Goal: Information Seeking & Learning: Learn about a topic

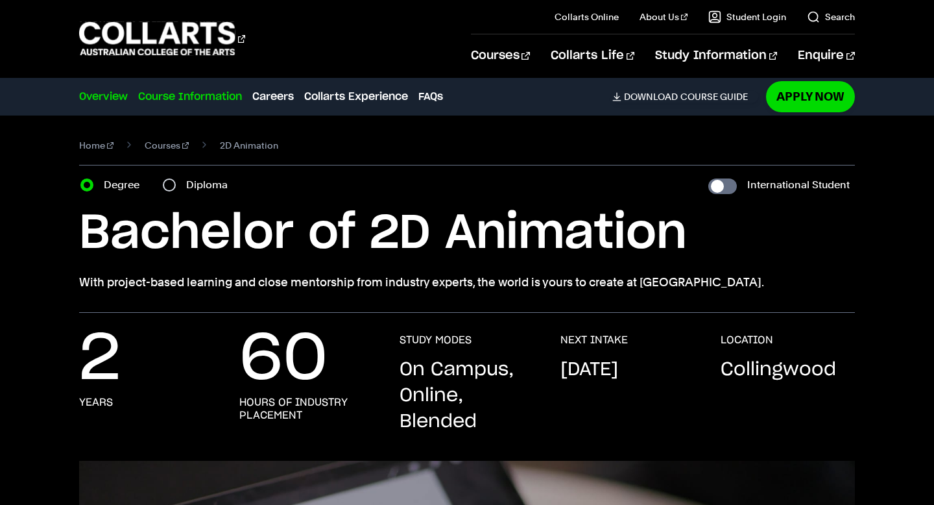
click at [221, 101] on link "Course Information" at bounding box center [190, 97] width 104 height 16
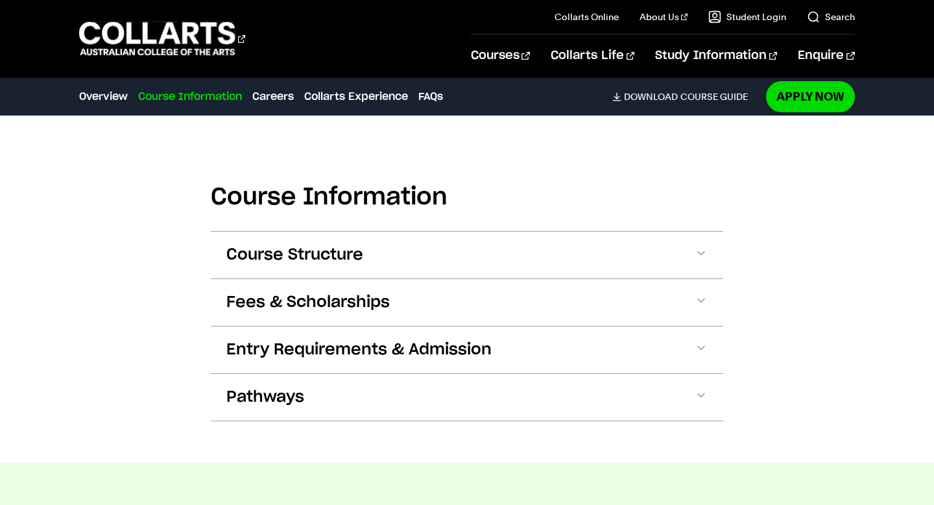
scroll to position [1226, 0]
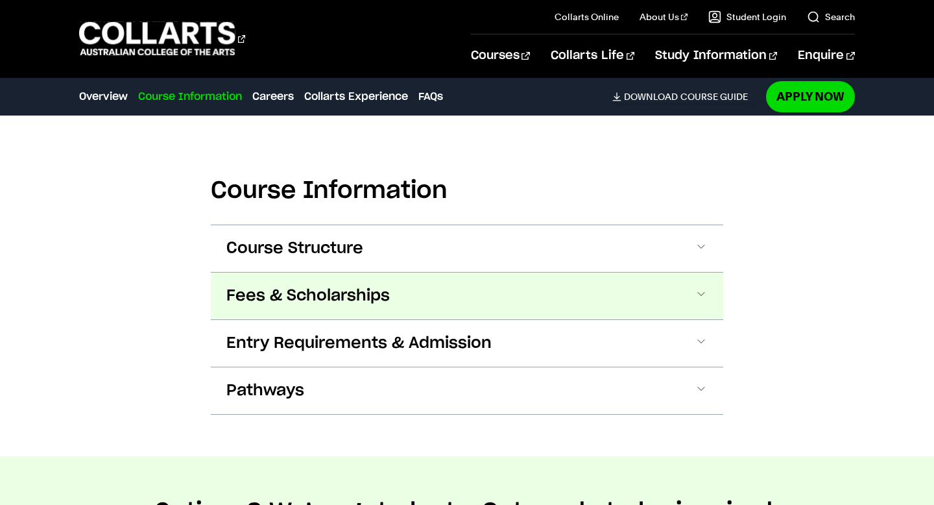
click at [527, 302] on button "Fees & Scholarships" at bounding box center [467, 295] width 512 height 47
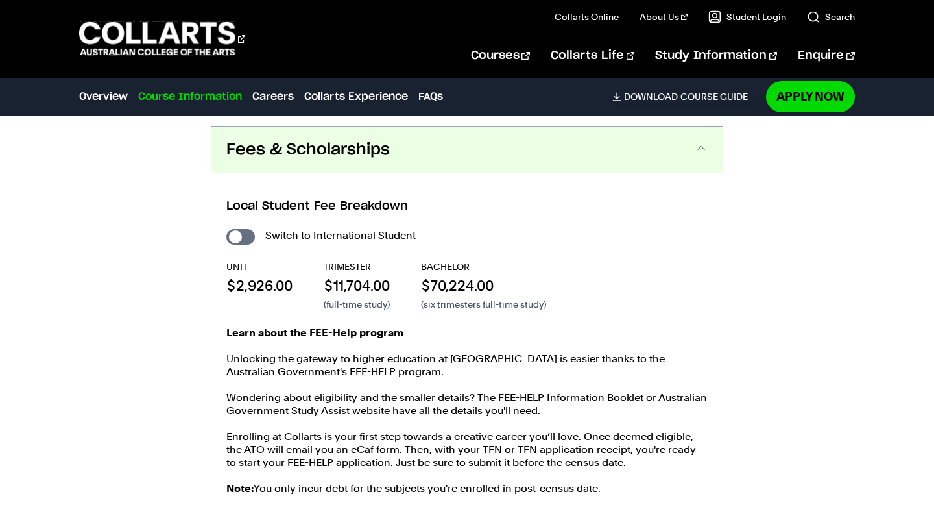
scroll to position [1382, 0]
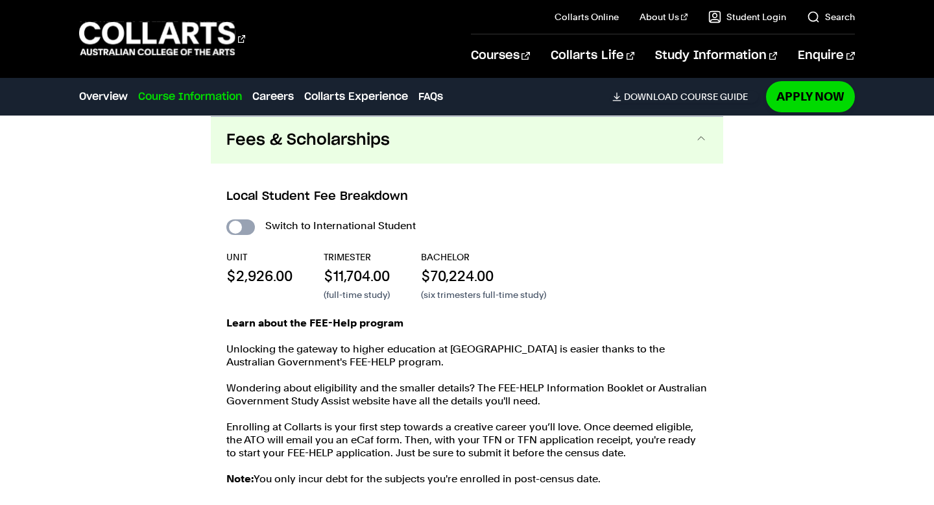
click at [250, 230] on input "International Student" at bounding box center [240, 227] width 29 height 16
checkbox input "true"
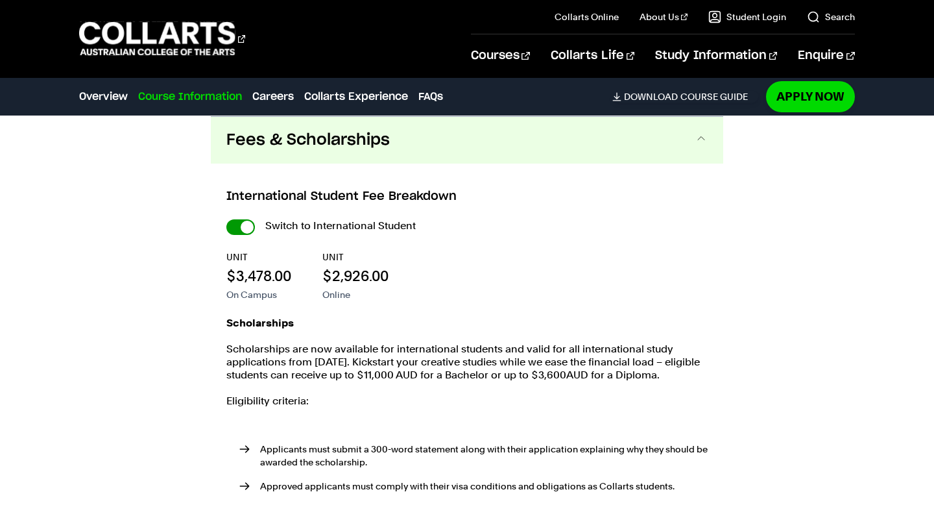
click at [0, 0] on input "International Student" at bounding box center [0, 0] width 0 height 0
checkbox input "false"
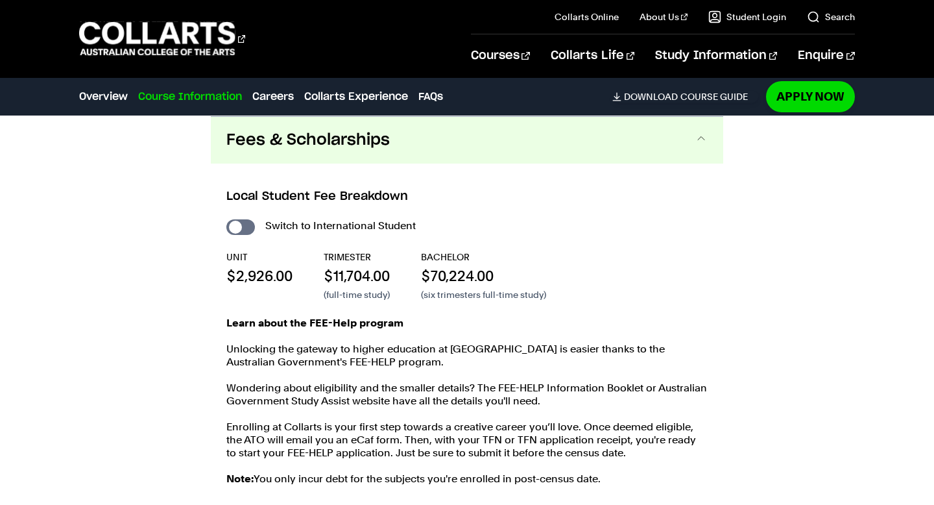
click at [241, 228] on input "International Student" at bounding box center [240, 227] width 29 height 16
checkbox input "true"
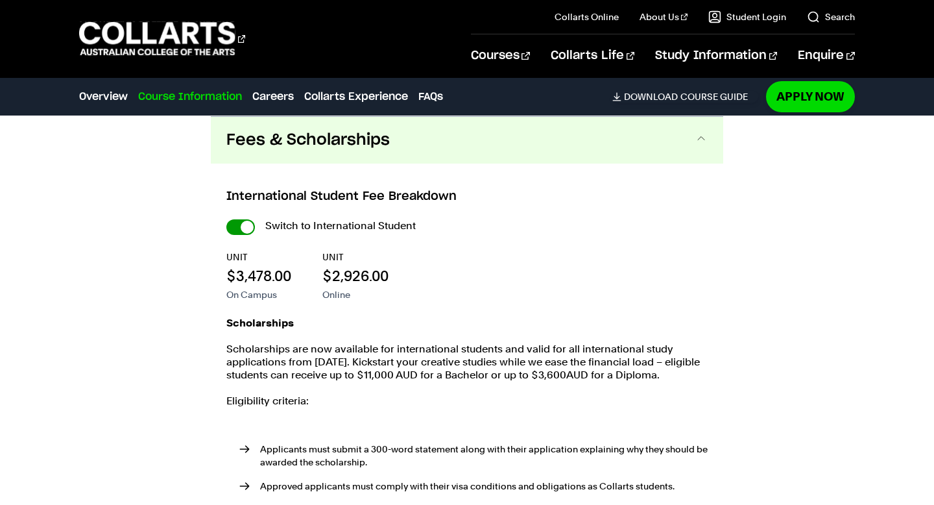
click at [0, 0] on input "International Student" at bounding box center [0, 0] width 0 height 0
checkbox input "false"
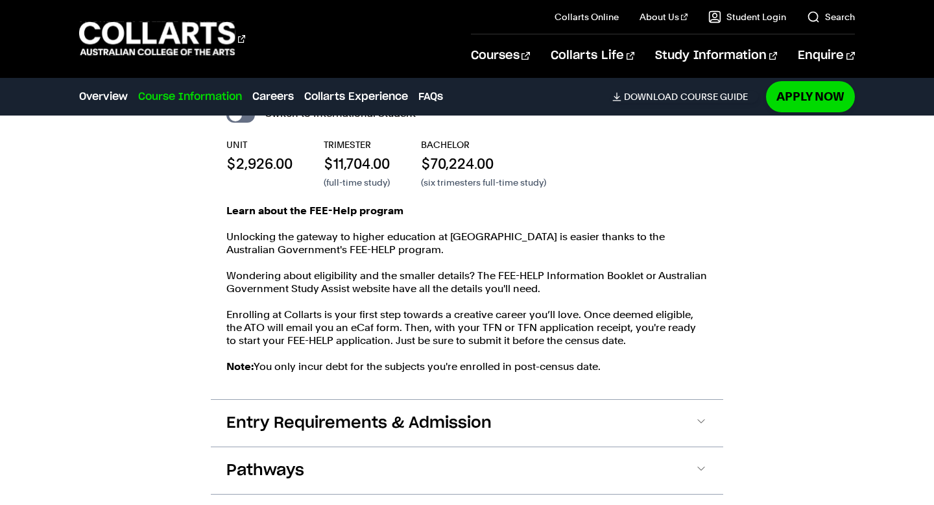
scroll to position [1502, 0]
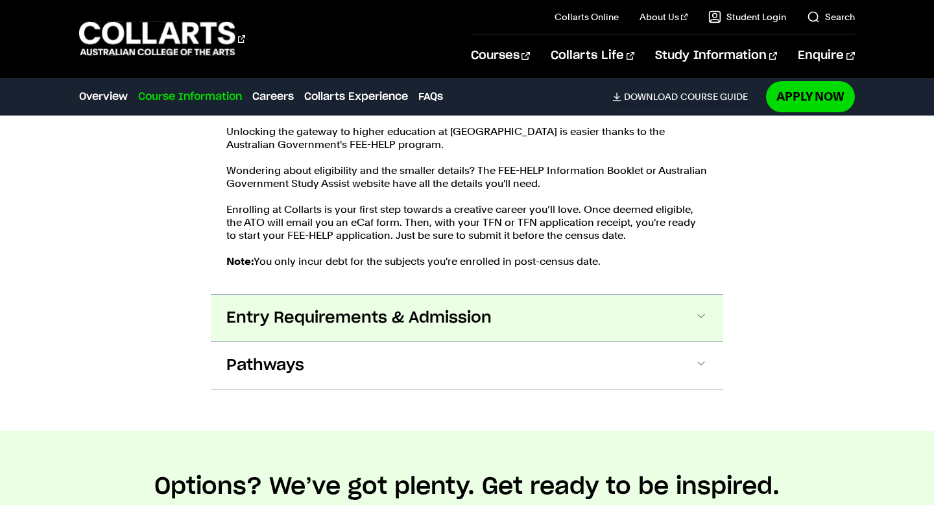
click at [442, 320] on span "Entry Requirements & Admission" at bounding box center [358, 317] width 265 height 21
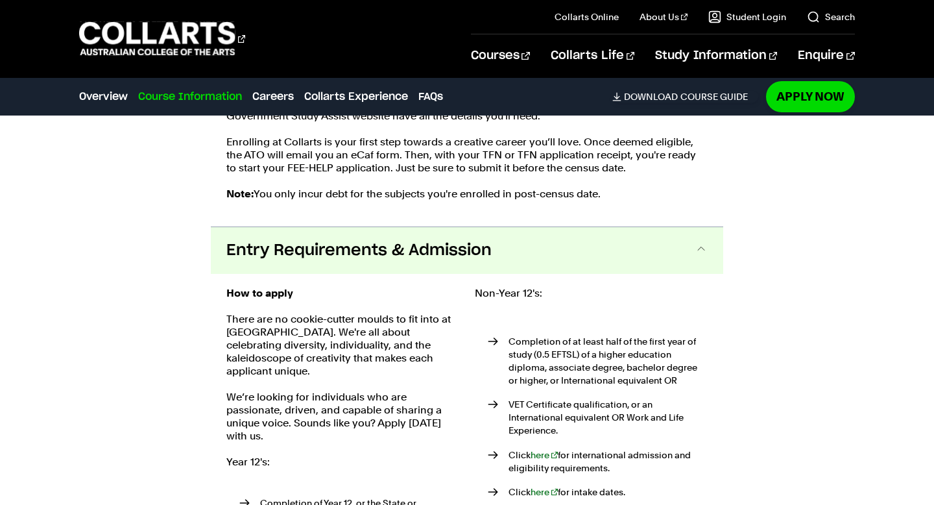
scroll to position [1664, 0]
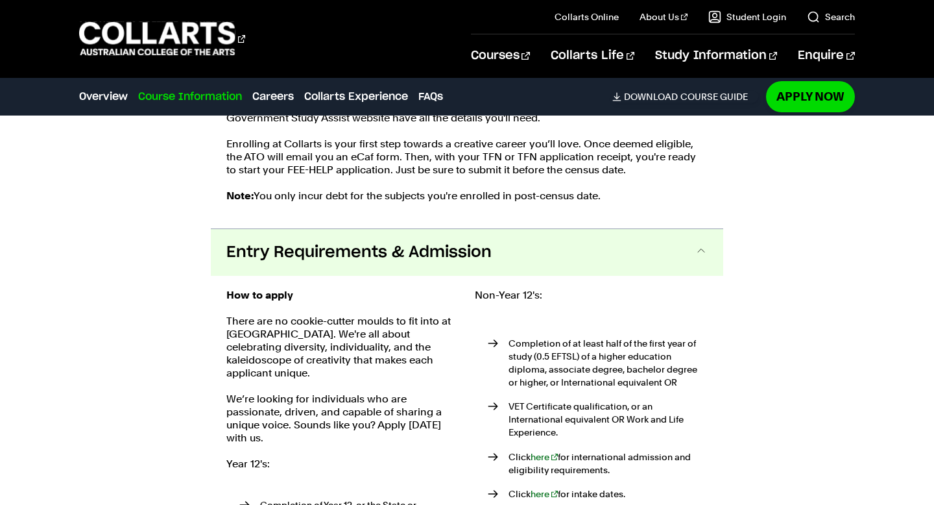
click at [459, 271] on button "Entry Requirements & Admission" at bounding box center [467, 252] width 512 height 47
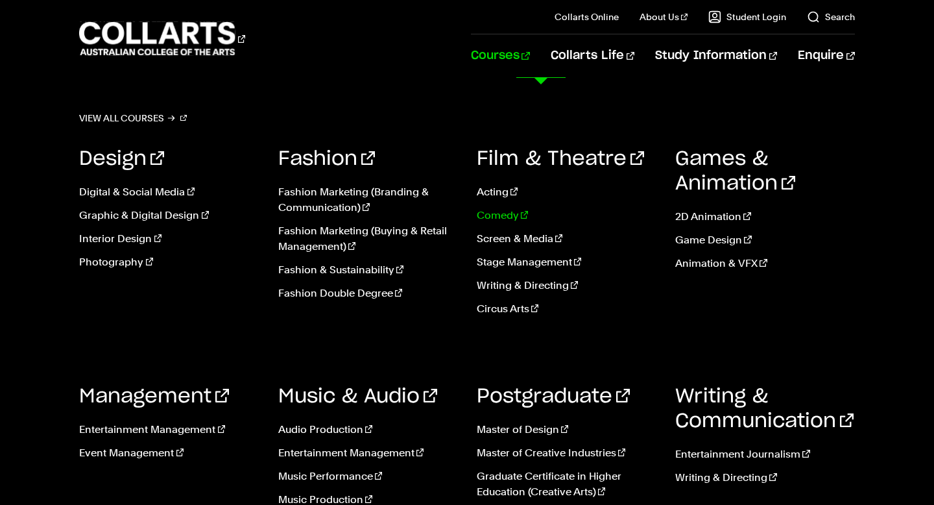
click at [488, 215] on link "Comedy" at bounding box center [566, 216] width 179 height 16
click at [696, 216] on link "2D Animation" at bounding box center [764, 217] width 179 height 16
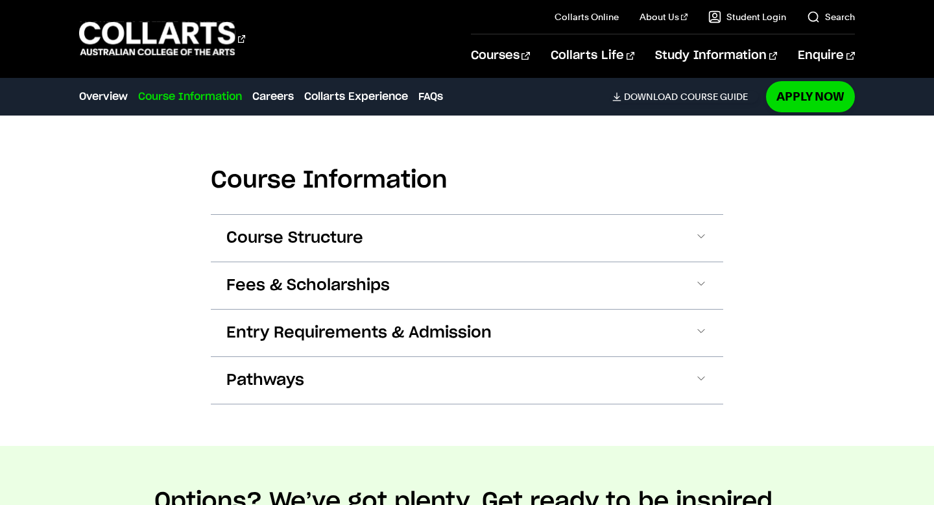
scroll to position [1338, 0]
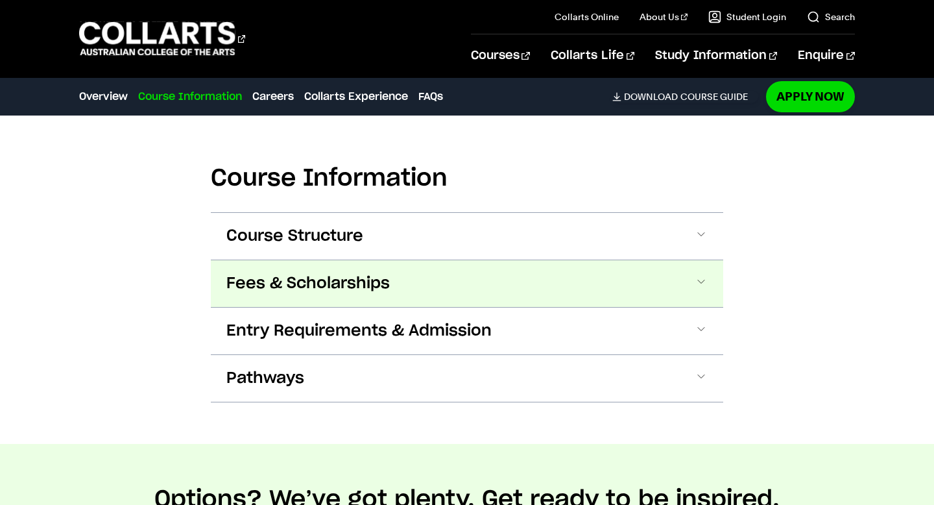
click at [540, 280] on button "Fees & Scholarships" at bounding box center [467, 283] width 512 height 47
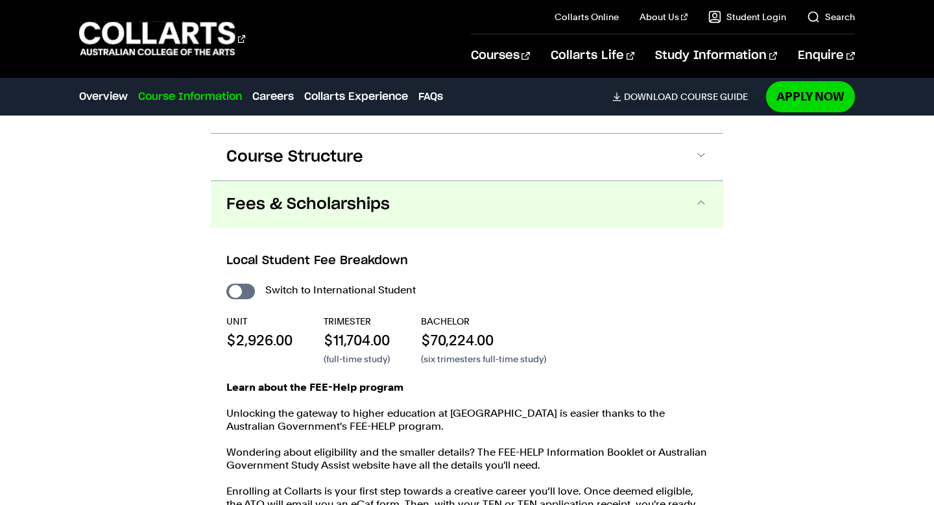
scroll to position [1415, 0]
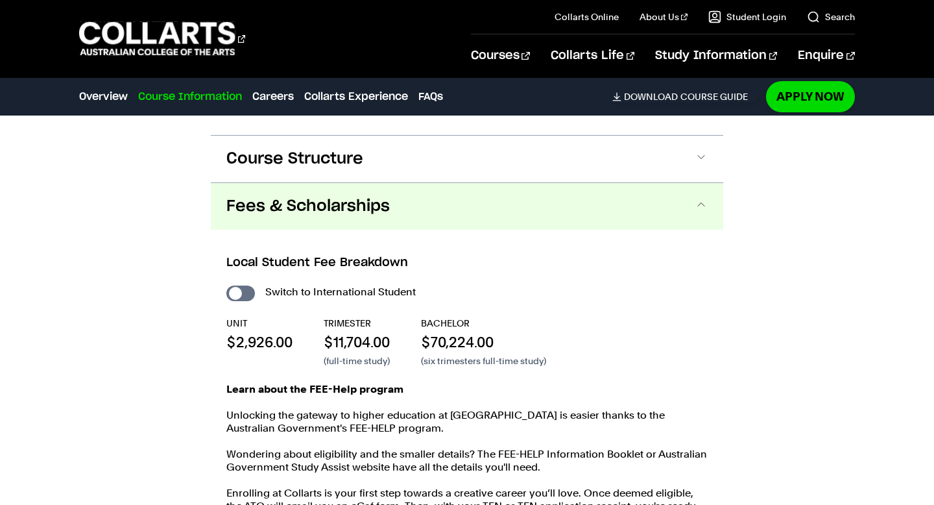
click at [542, 204] on button "Fees & Scholarships" at bounding box center [467, 206] width 512 height 47
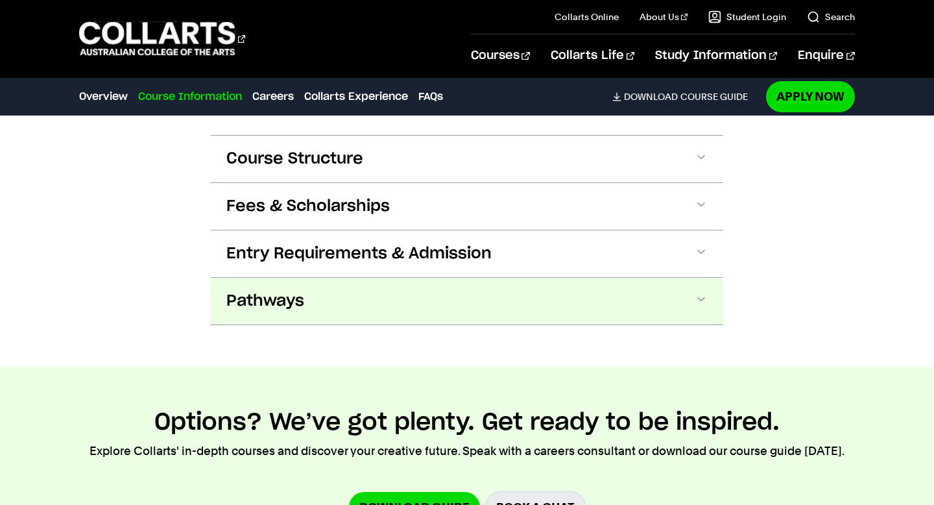
click at [509, 291] on button "Pathways" at bounding box center [467, 301] width 512 height 47
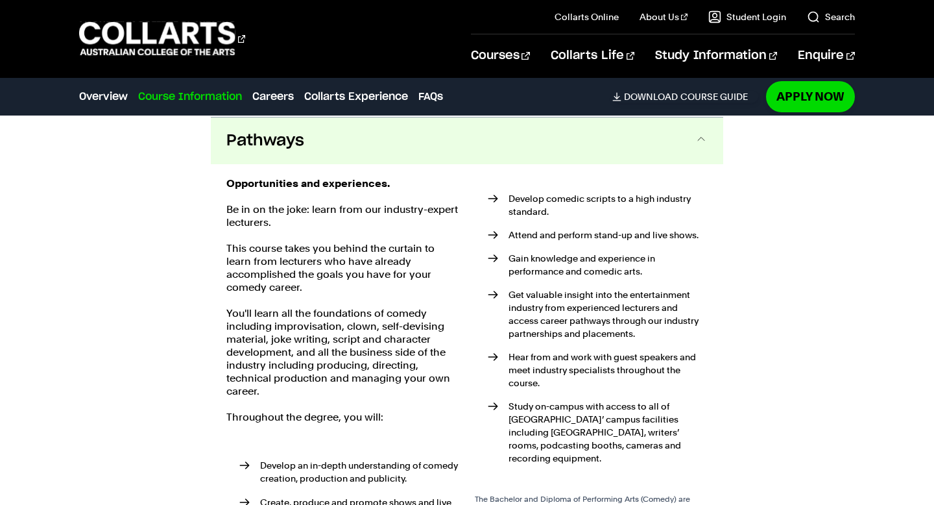
scroll to position [1576, 0]
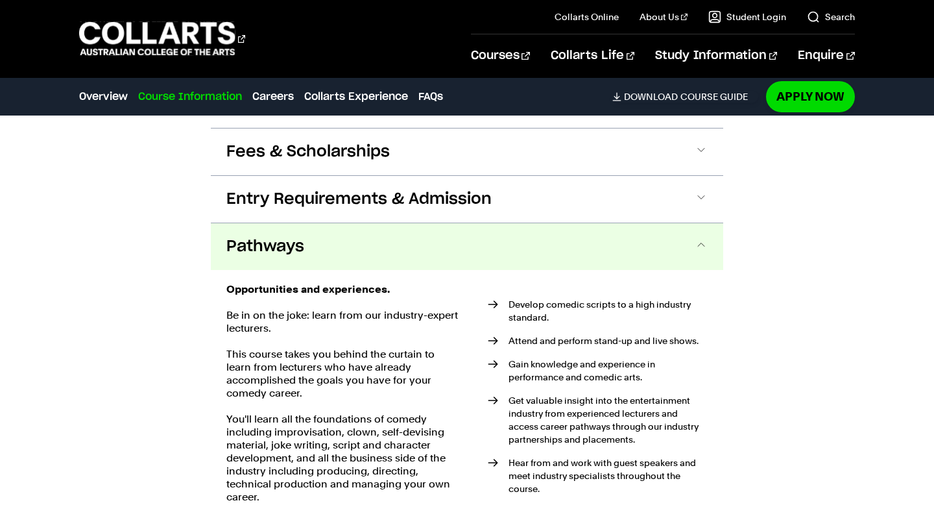
click at [437, 258] on button "Pathways" at bounding box center [467, 246] width 512 height 47
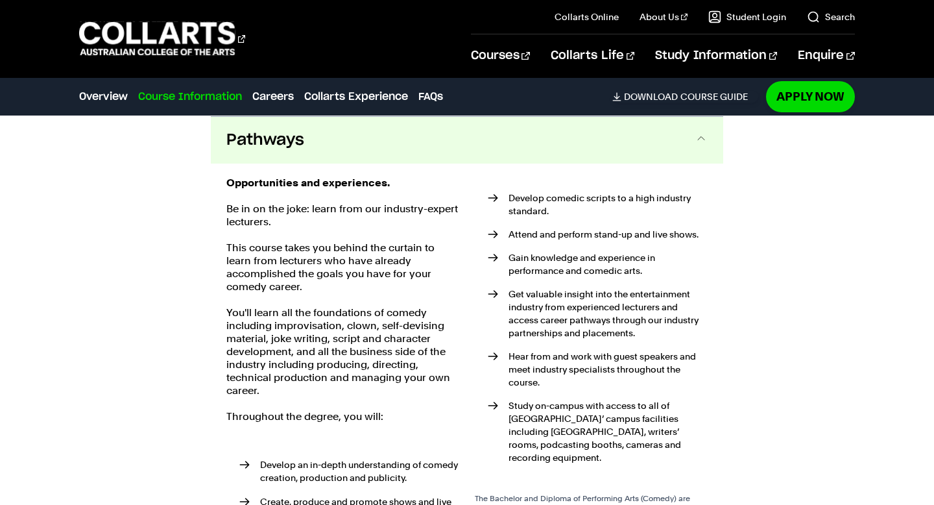
click at [433, 148] on button "Pathways" at bounding box center [467, 140] width 512 height 47
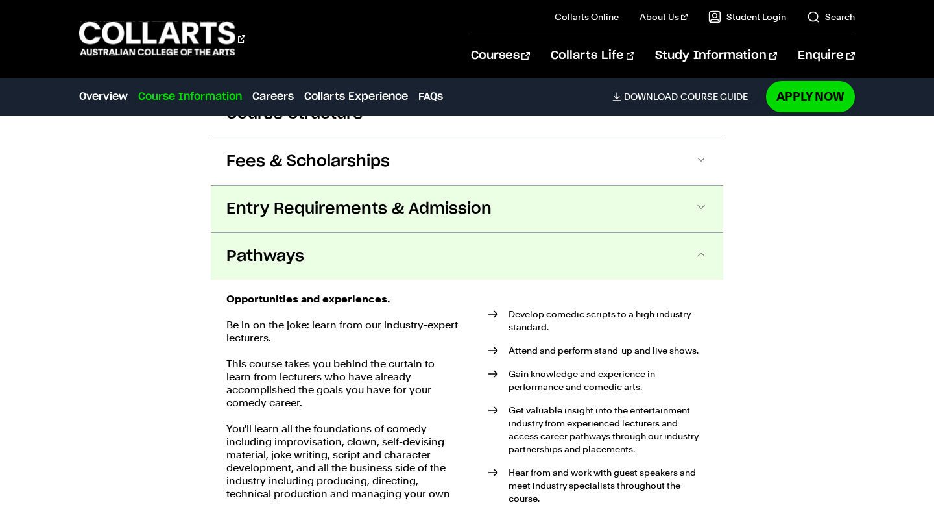
click at [424, 204] on span "Entry Requirements & Admission" at bounding box center [358, 208] width 265 height 21
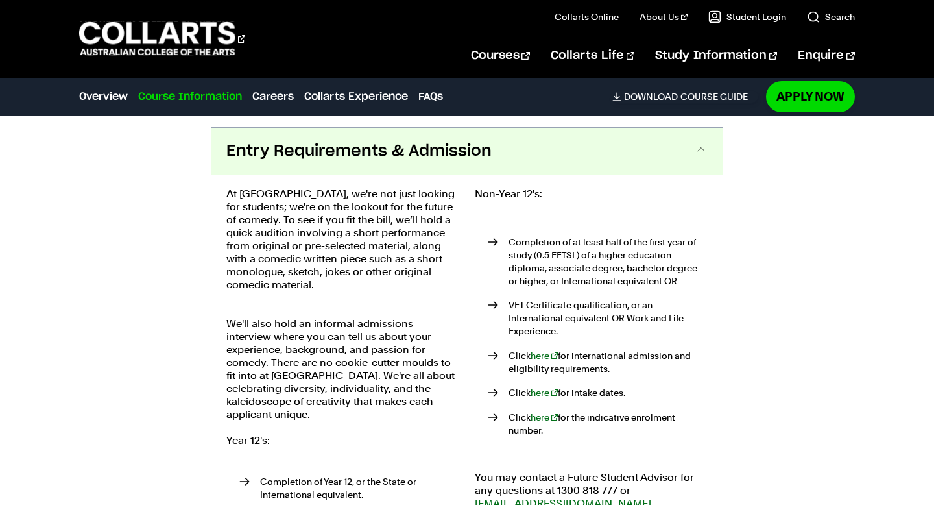
scroll to position [1529, 0]
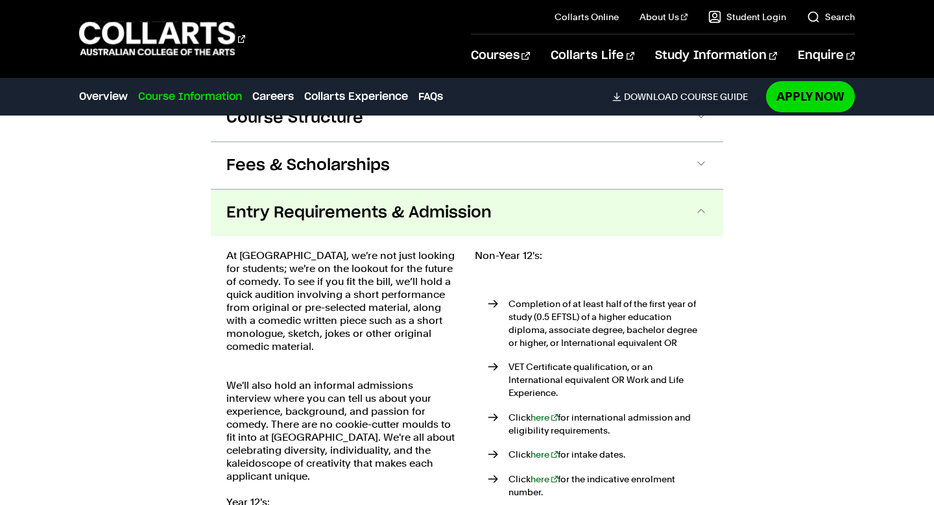
click at [425, 202] on span "Entry Requirements & Admission" at bounding box center [358, 212] width 265 height 21
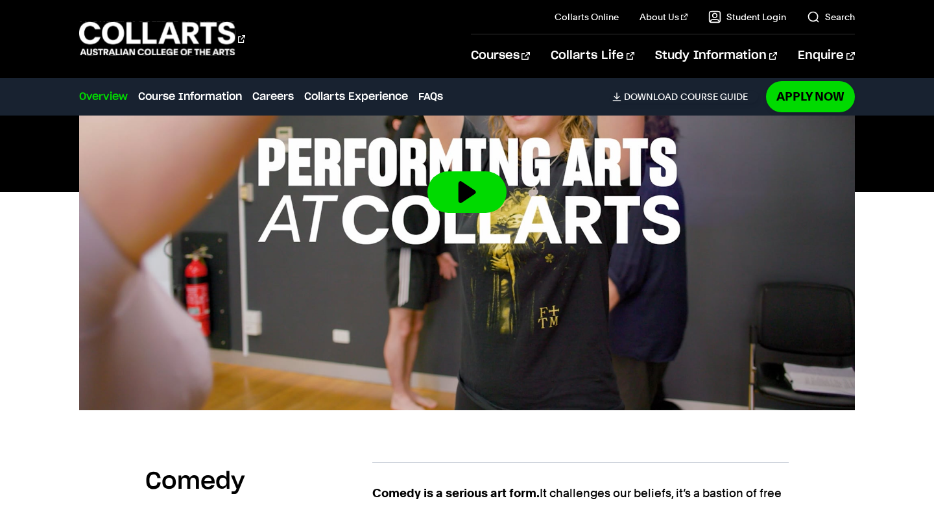
scroll to position [532, 0]
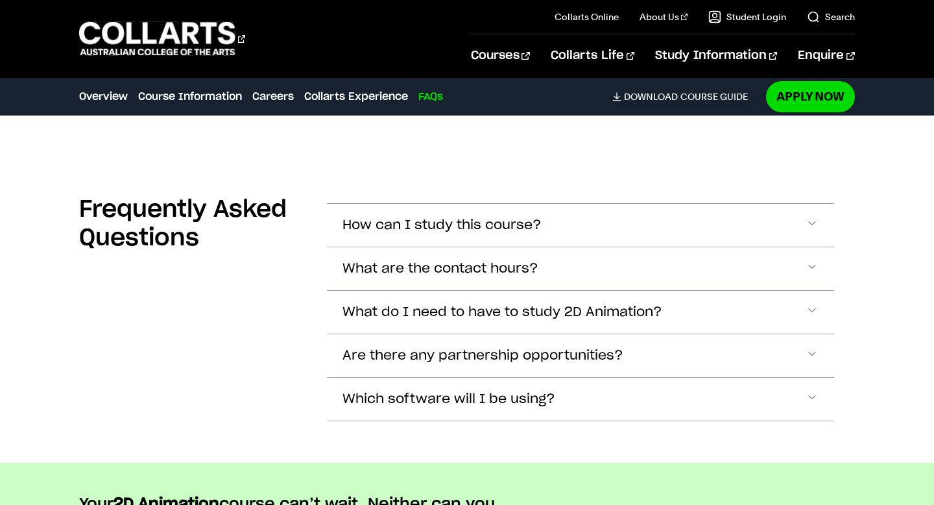
scroll to position [3885, 0]
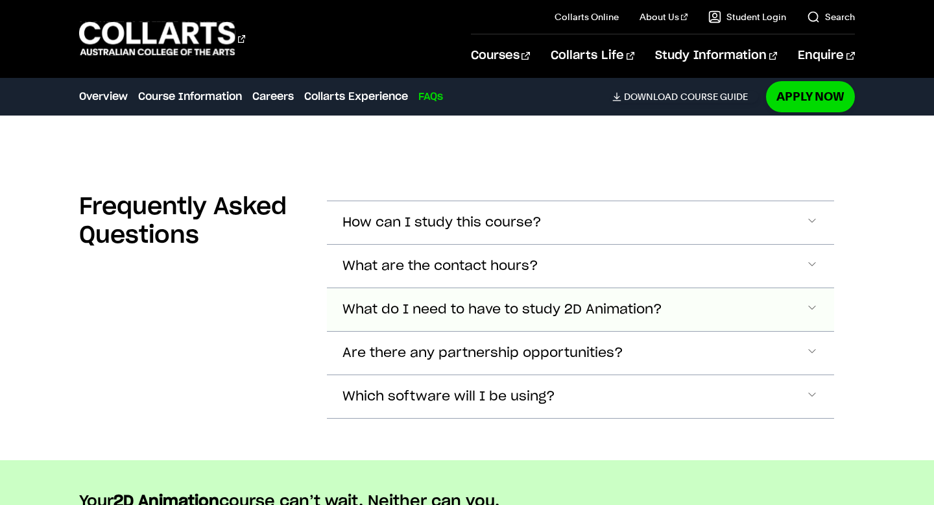
click at [542, 230] on span "What do I need to have to study 2D Animation?" at bounding box center [441, 222] width 199 height 15
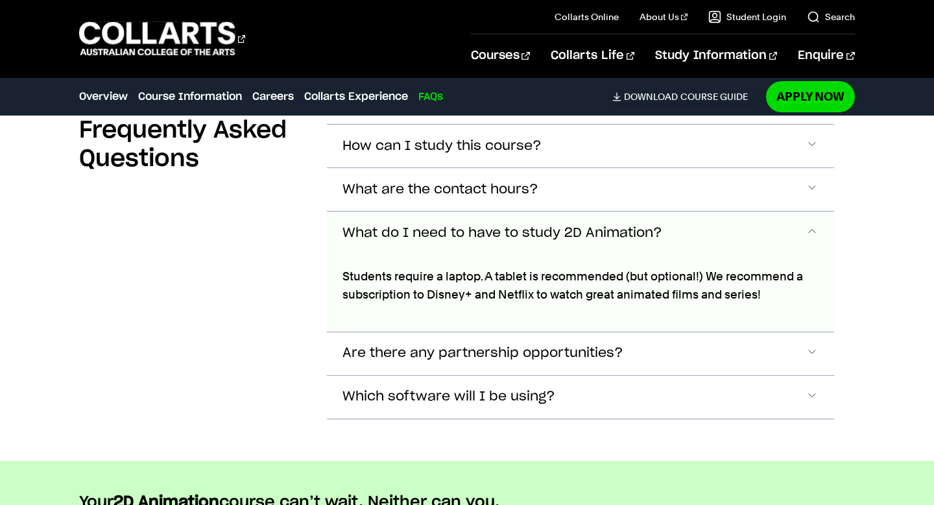
scroll to position [3959, 0]
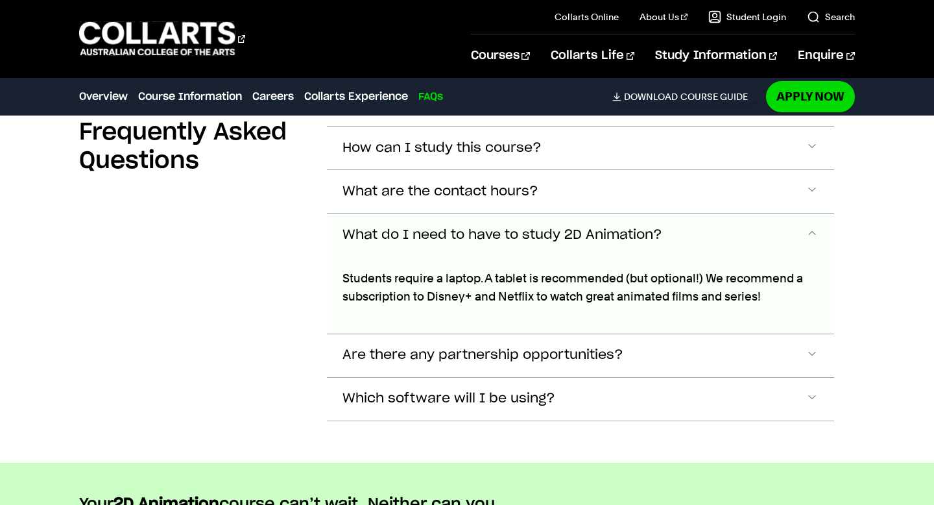
click at [570, 243] on button "What do I need to have to study 2D Animation?" at bounding box center [580, 234] width 507 height 43
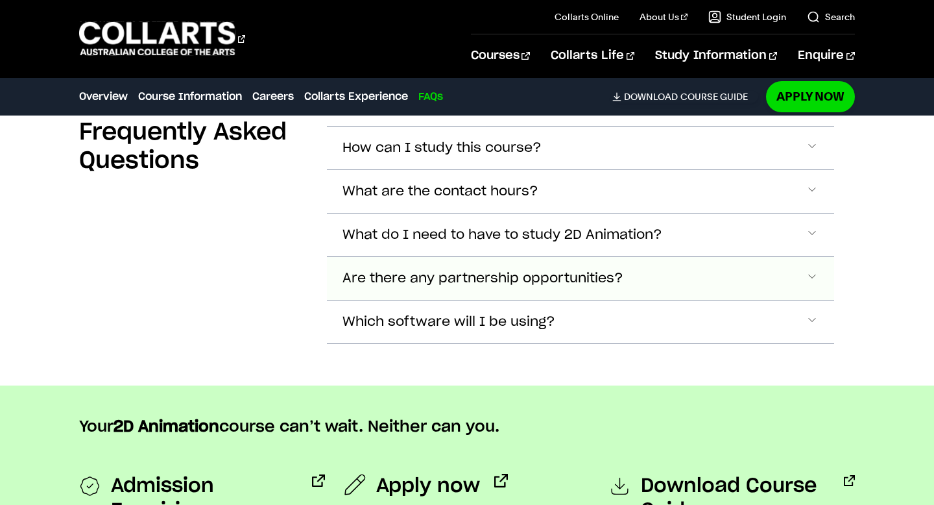
click at [569, 169] on button "Are there any partnership opportunities?" at bounding box center [580, 147] width 507 height 43
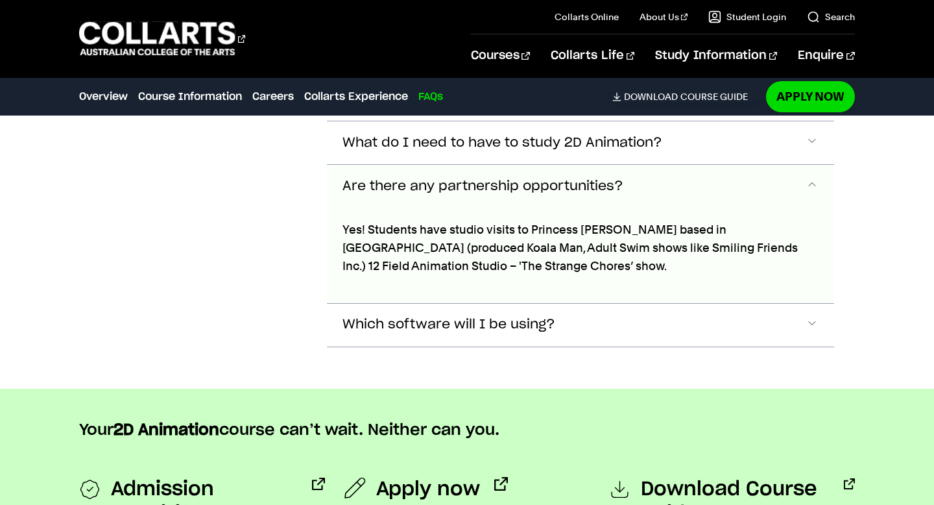
scroll to position [4099, 0]
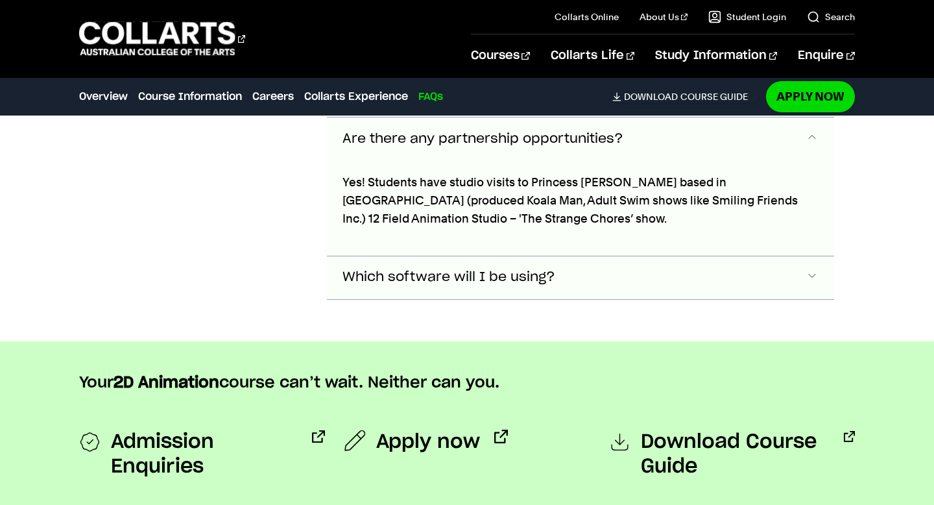
click at [583, 30] on button "Which software will I be using?" at bounding box center [580, 8] width 507 height 43
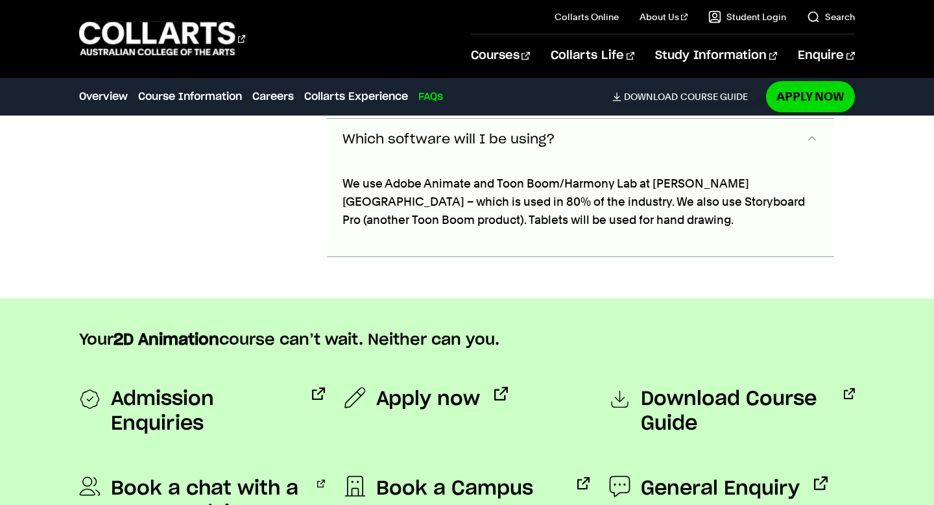
scroll to position [4237, 0]
click at [686, 22] on button "Which software will I be using?" at bounding box center [580, 0] width 507 height 43
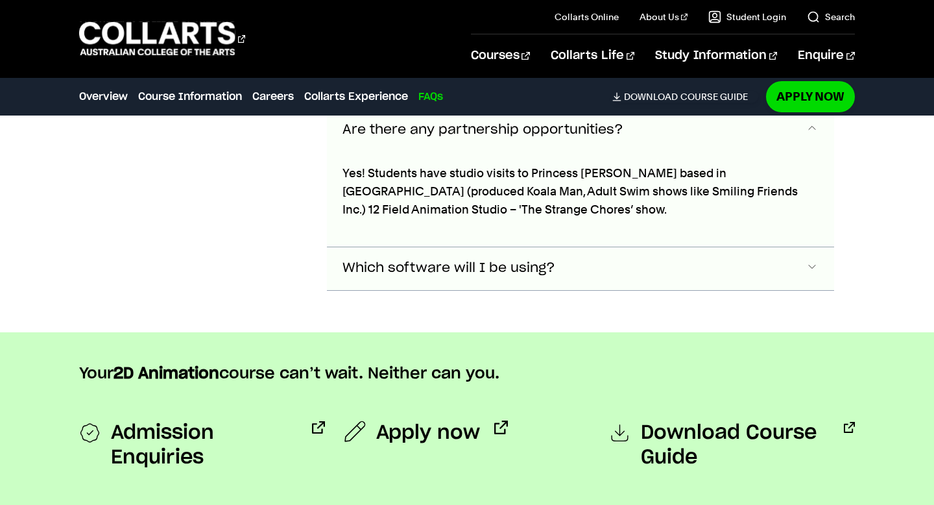
scroll to position [4095, 0]
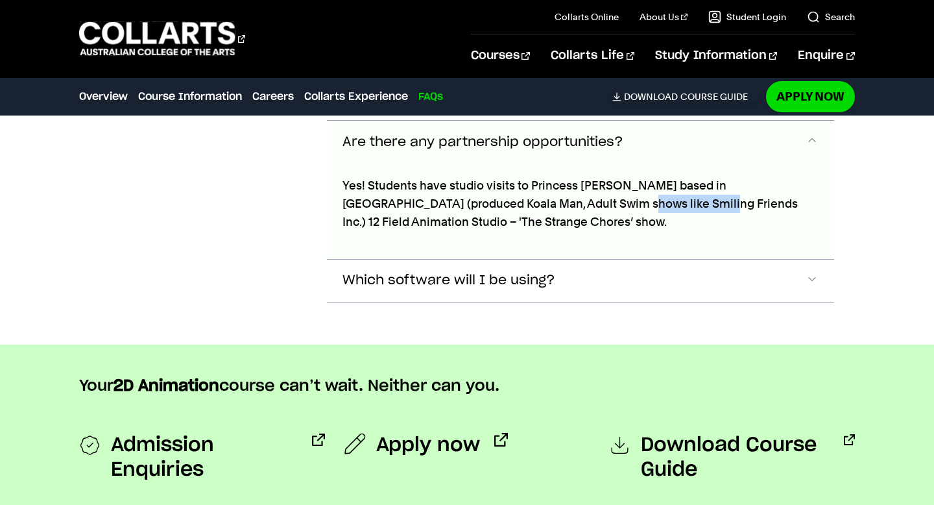
drag, startPoint x: 530, startPoint y: 203, endPoint x: 612, endPoint y: 205, distance: 81.7
click at [612, 205] on p "Yes! Students have studio visits to Princess [PERSON_NAME] based in [GEOGRAPHIC…" at bounding box center [579, 203] width 475 height 54
copy p "Smiling Friends"
click at [608, 219] on p "Yes! Students have studio visits to Princess [PERSON_NAME] based in [GEOGRAPHIC…" at bounding box center [579, 203] width 475 height 54
drag, startPoint x: 644, startPoint y: 200, endPoint x: 776, endPoint y: 204, distance: 132.4
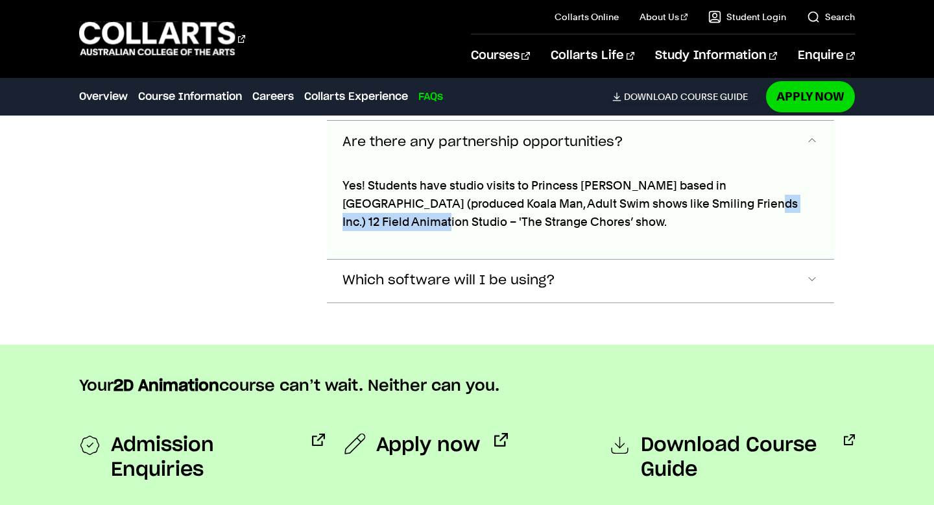
click at [776, 200] on p "Yes! Students have studio visits to Princess [PERSON_NAME] based in [GEOGRAPHIC…" at bounding box center [579, 203] width 475 height 54
copy p "2 Field Animation Studio"
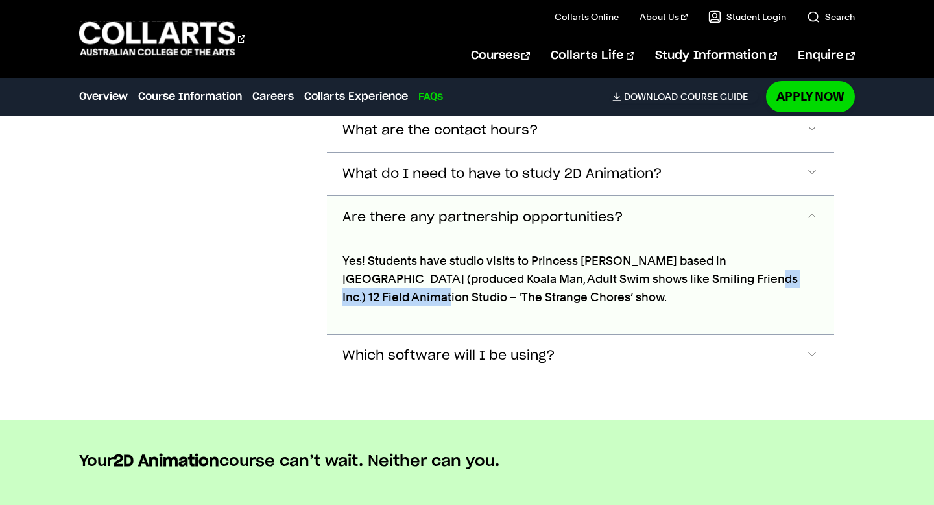
scroll to position [4020, 0]
click at [688, 213] on button "Are there any partnership opportunities?" at bounding box center [580, 218] width 507 height 43
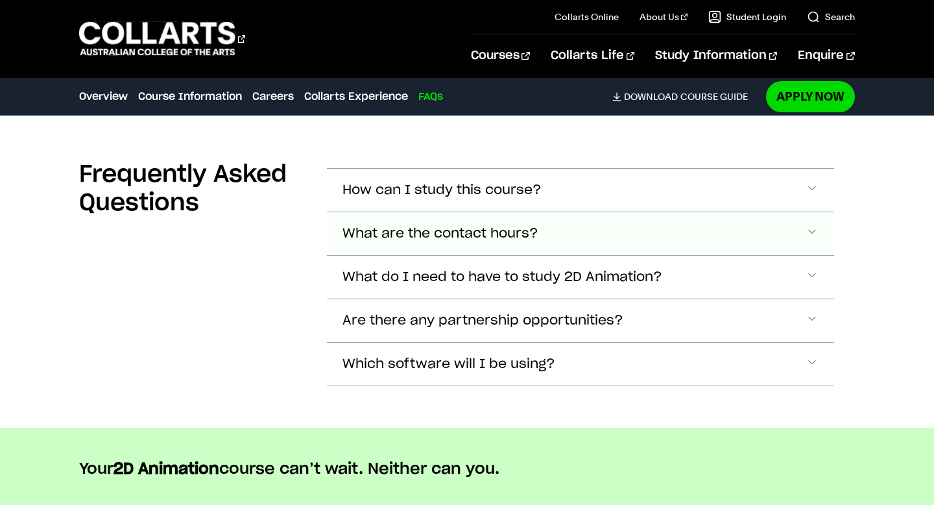
click at [669, 211] on button "What are the contact hours?" at bounding box center [580, 190] width 507 height 43
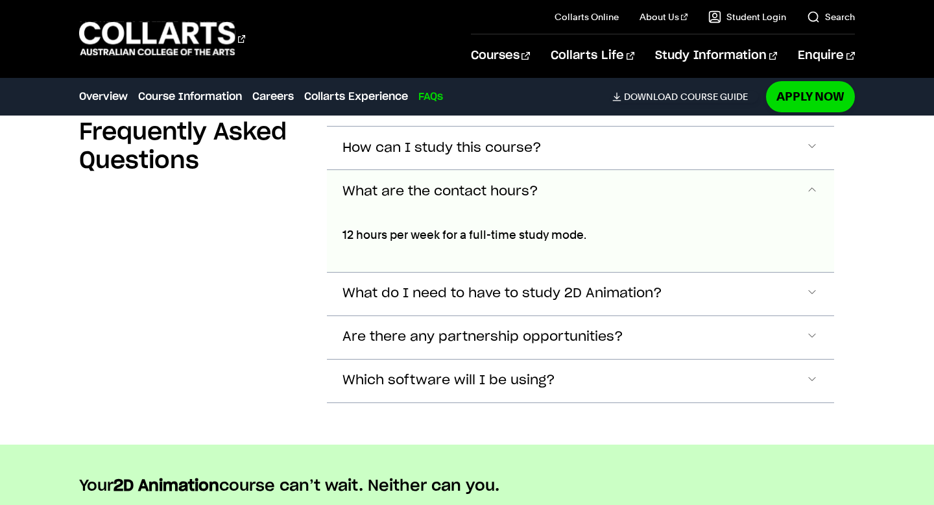
scroll to position [3958, 0]
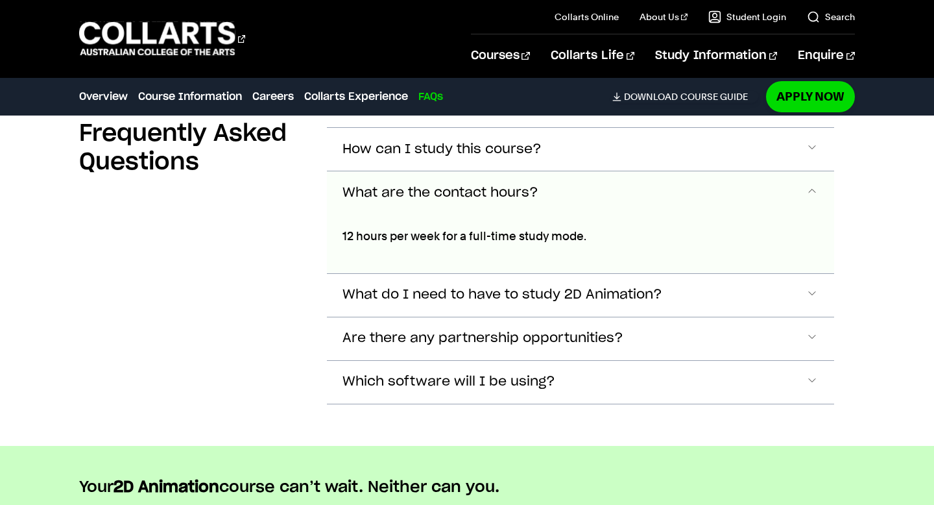
click at [660, 200] on button "What are the contact hours?" at bounding box center [580, 192] width 507 height 43
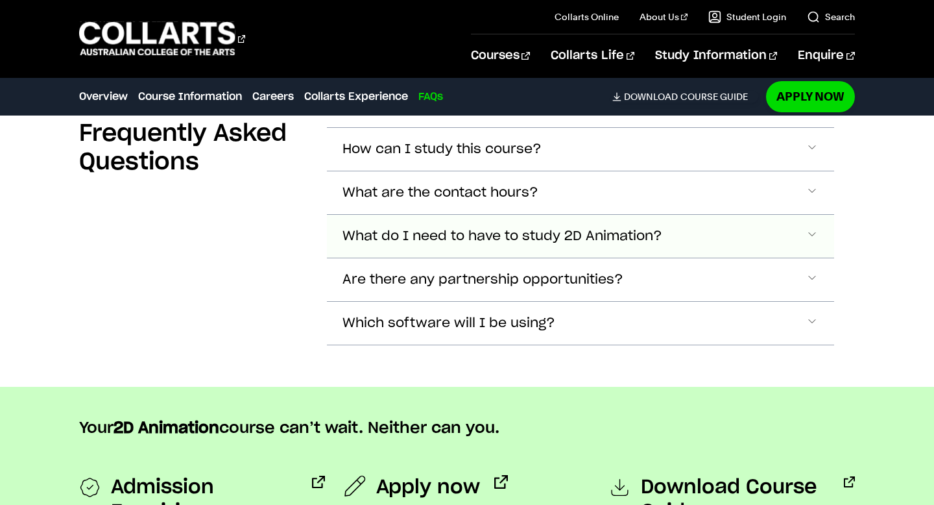
click at [542, 157] on span "What do I need to have to study 2D Animation?" at bounding box center [441, 149] width 199 height 15
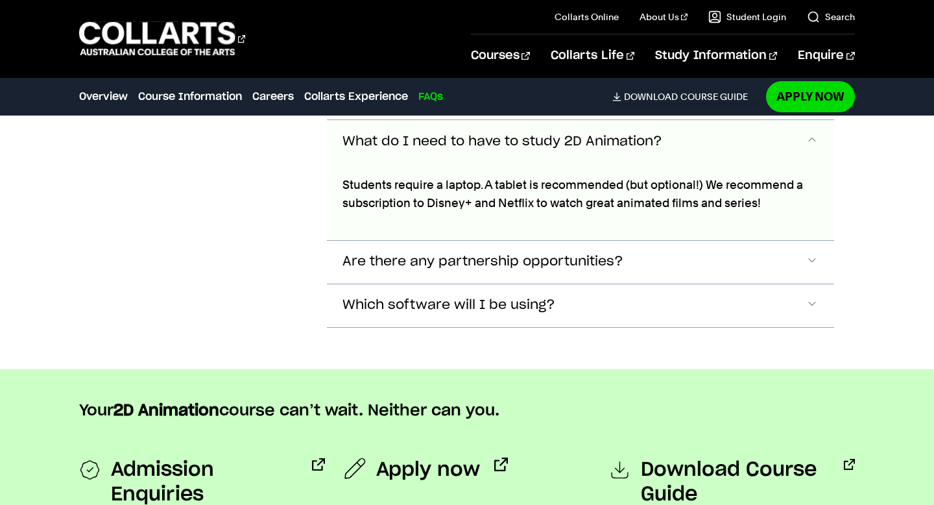
scroll to position [4055, 0]
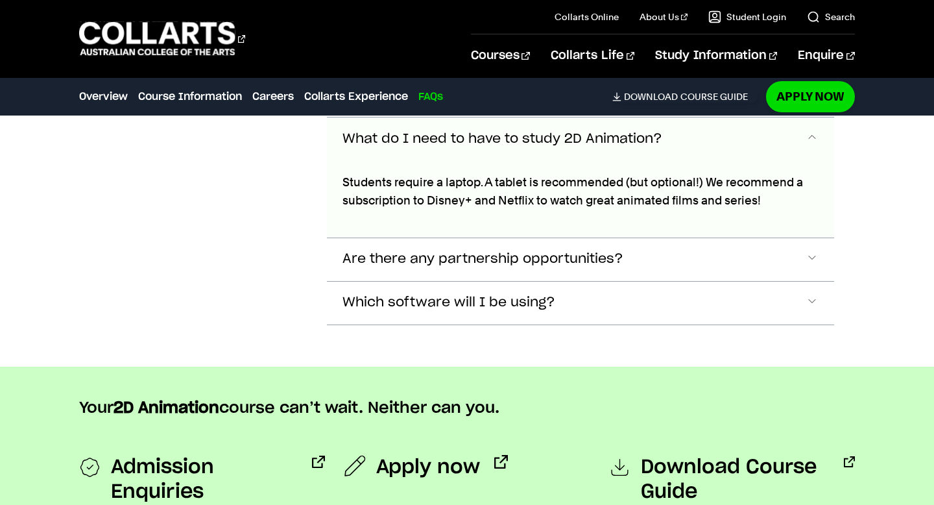
click at [663, 231] on div "Students require a laptop. A tablet is recommended (but optional!) We recommend…" at bounding box center [580, 198] width 507 height 77
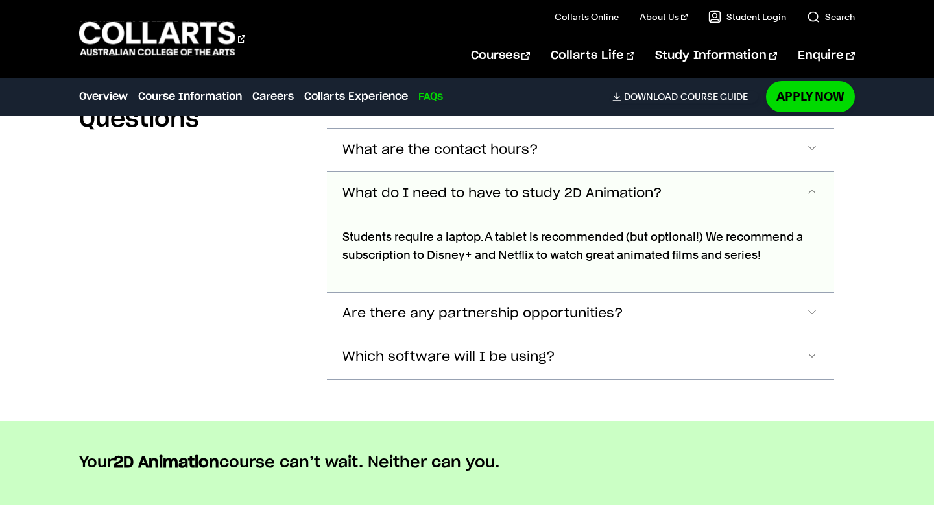
scroll to position [3997, 0]
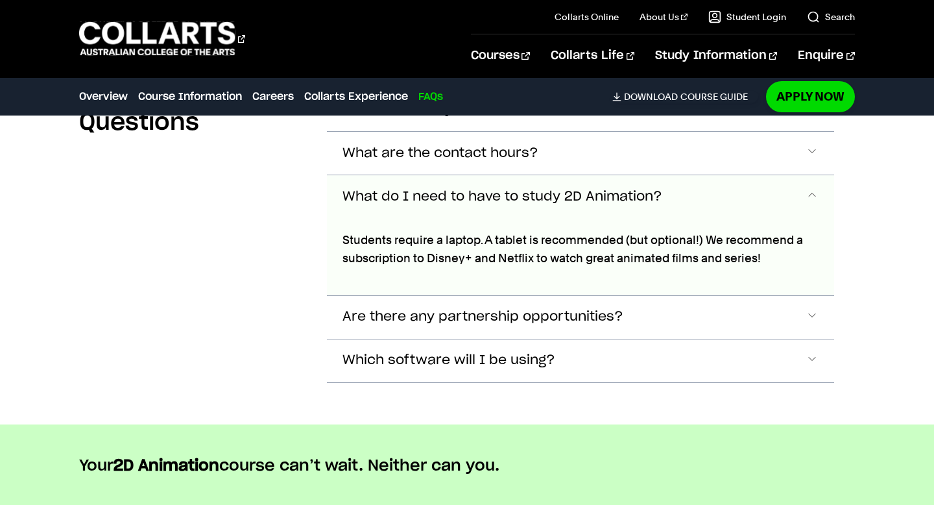
click at [732, 193] on button "What do I need to have to study 2D Animation?" at bounding box center [580, 196] width 507 height 43
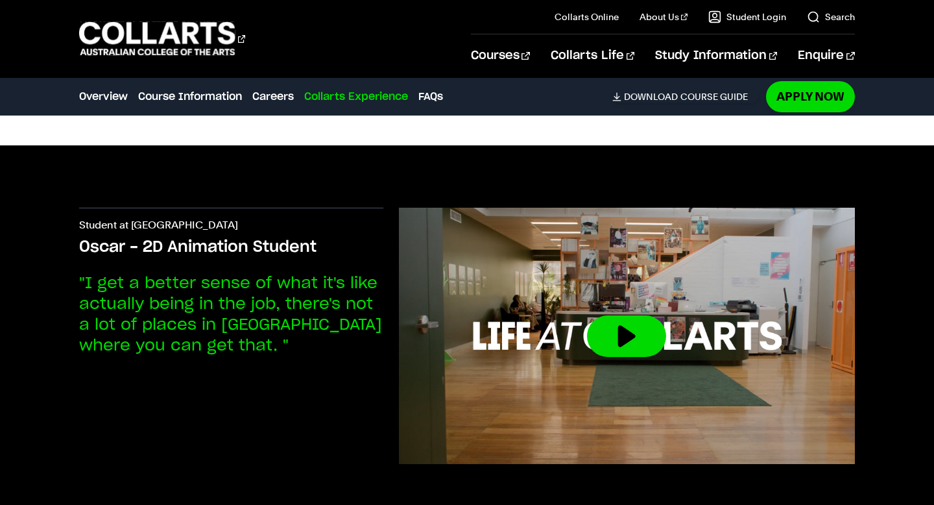
scroll to position [2970, 0]
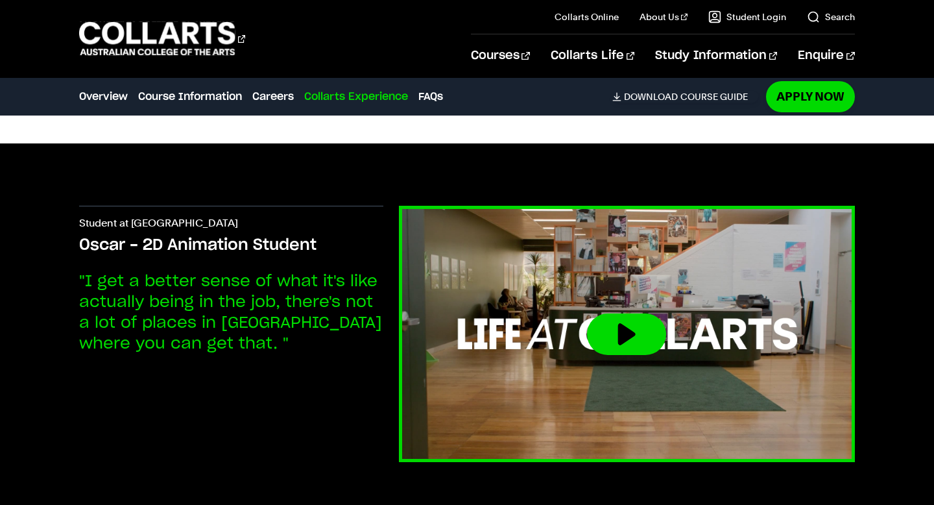
click at [639, 373] on img at bounding box center [626, 334] width 501 height 282
click at [631, 366] on img at bounding box center [626, 334] width 501 height 282
click at [610, 337] on button at bounding box center [626, 334] width 79 height 42
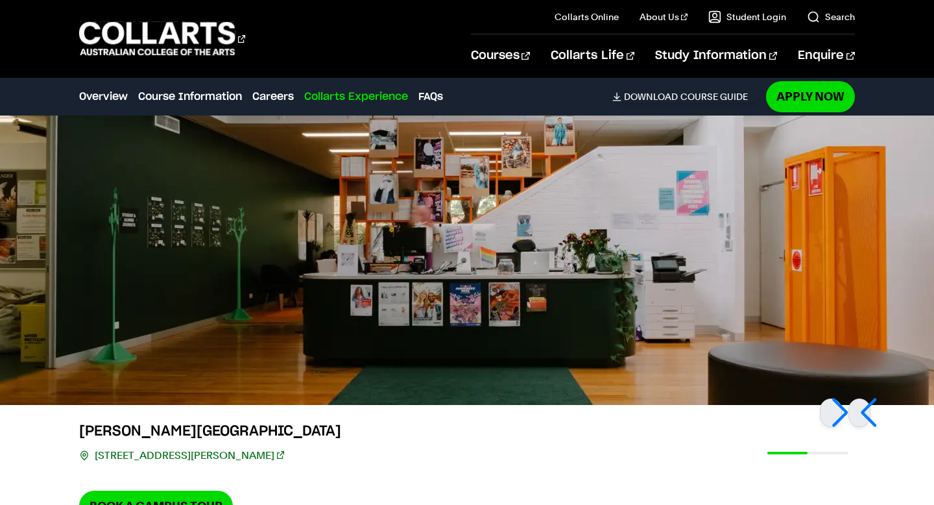
scroll to position [2544, 0]
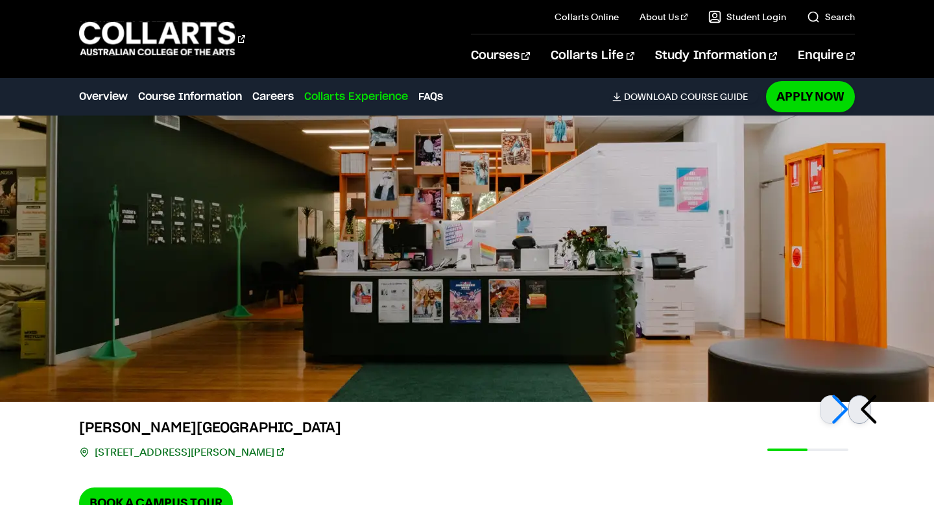
click at [870, 410] on div at bounding box center [859, 409] width 22 height 29
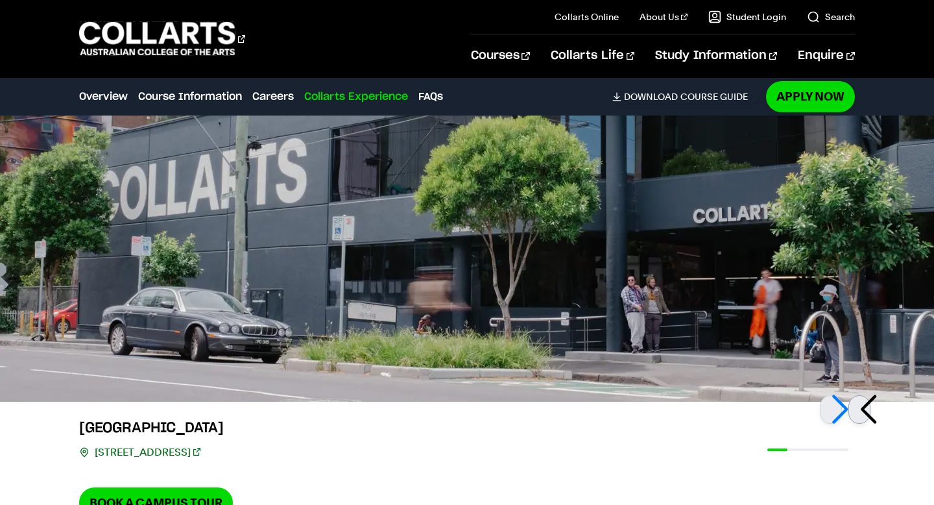
click at [870, 410] on div at bounding box center [859, 409] width 22 height 29
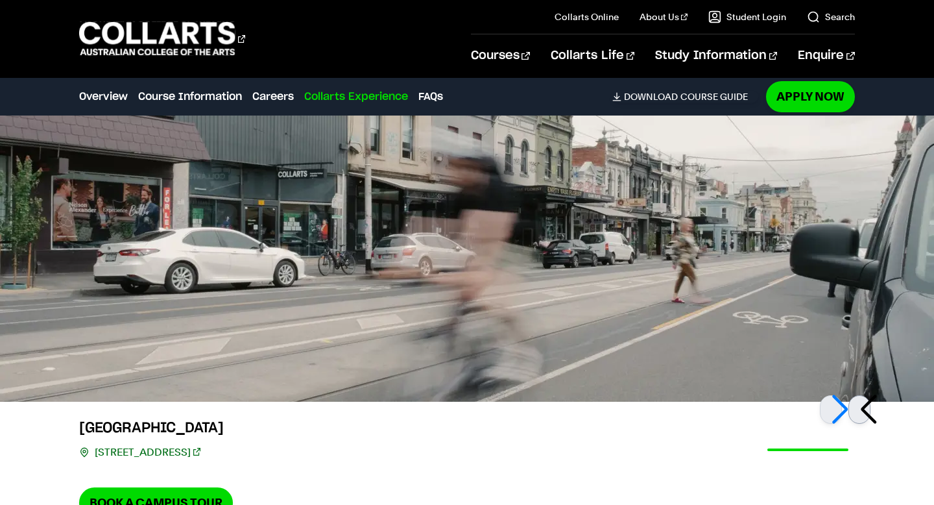
click at [870, 410] on div at bounding box center [859, 409] width 22 height 29
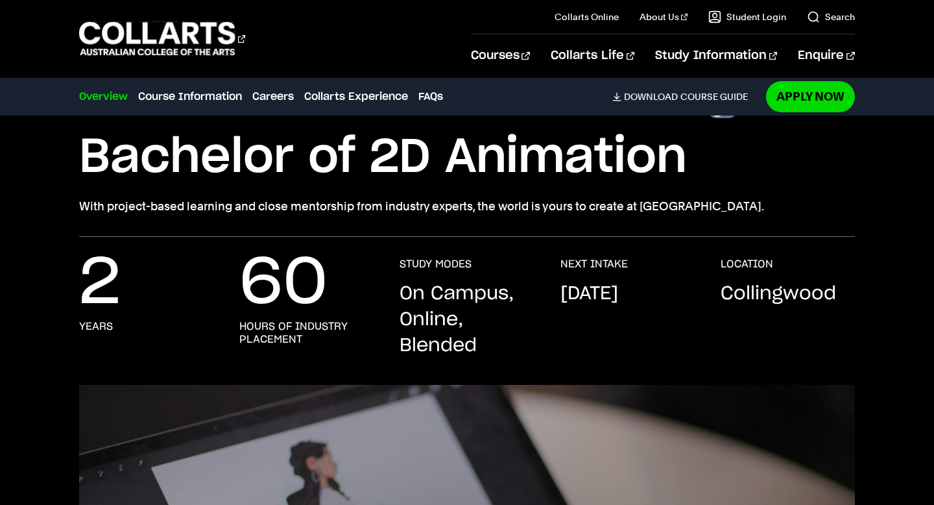
scroll to position [0, 0]
